Goal: Task Accomplishment & Management: Manage account settings

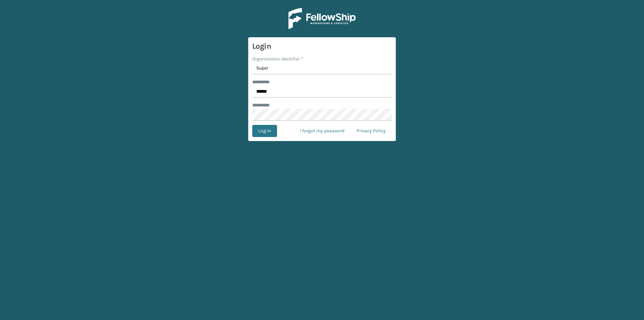
click at [274, 67] on input "Super" at bounding box center [322, 68] width 140 height 12
click at [283, 67] on input "Super" at bounding box center [322, 68] width 140 height 12
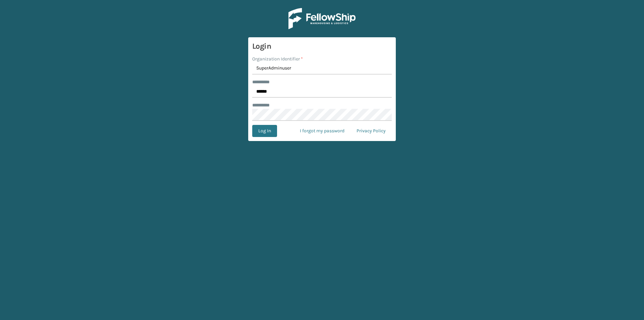
click at [252, 125] on button "Log In" at bounding box center [264, 131] width 25 height 12
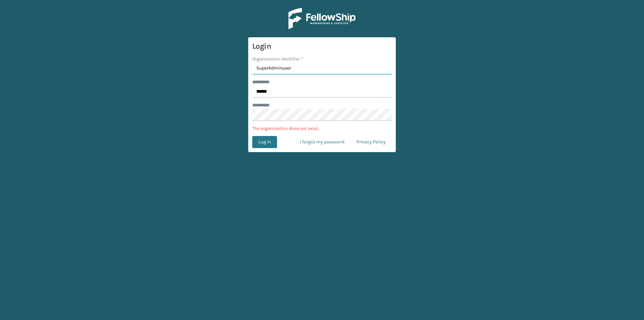
drag, startPoint x: 294, startPoint y: 67, endPoint x: 283, endPoint y: 67, distance: 11.1
click at [283, 67] on input "SuperAdminuser" at bounding box center [322, 68] width 140 height 12
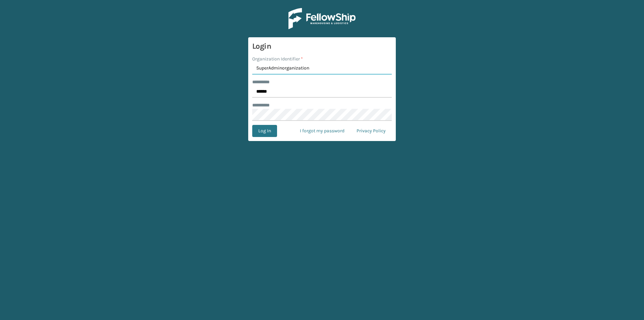
type input "SuperAdminorganization"
click at [252, 125] on button "Log In" at bounding box center [264, 131] width 25 height 12
